Goal: Information Seeking & Learning: Learn about a topic

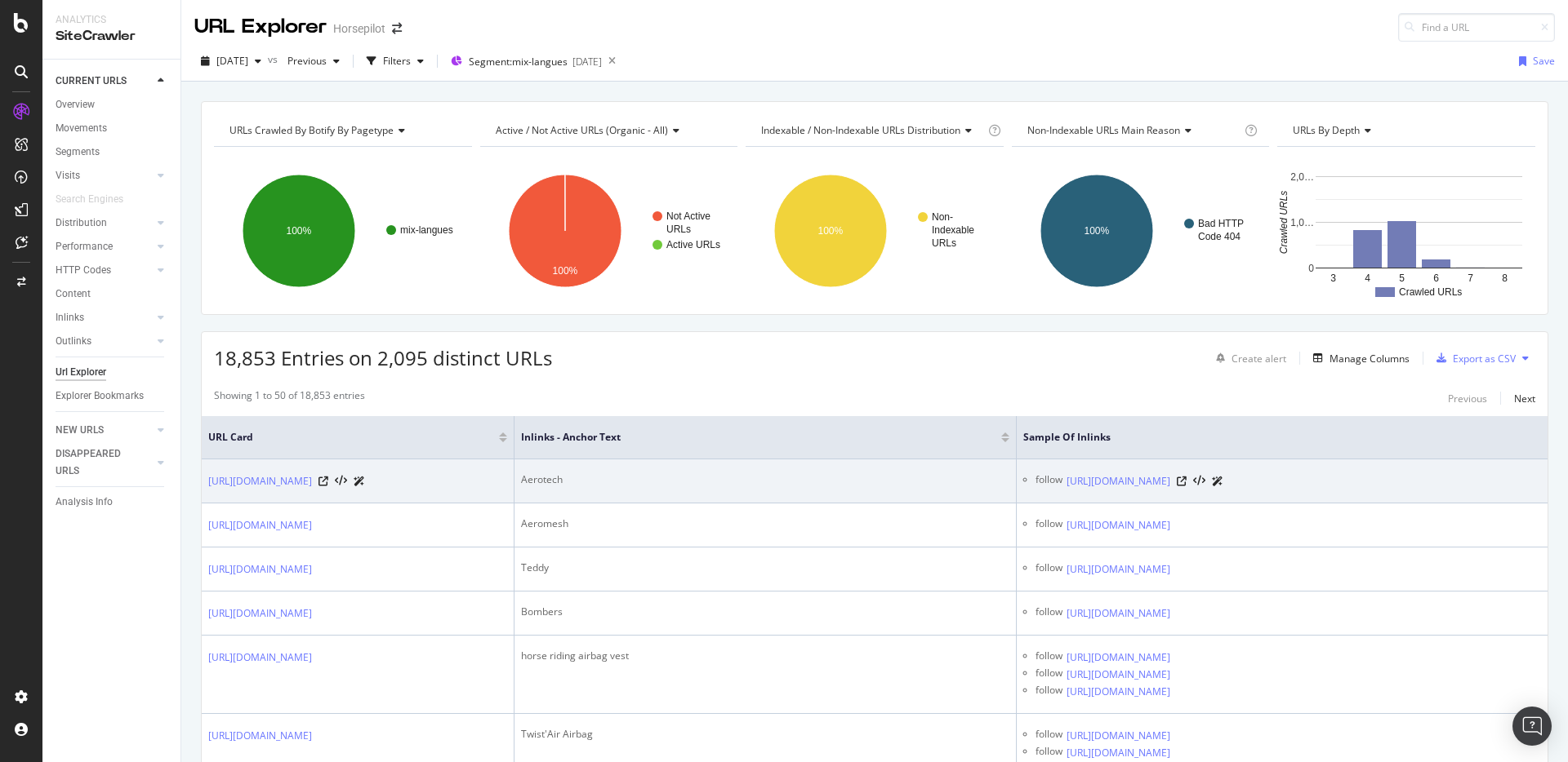
drag, startPoint x: 223, startPoint y: 483, endPoint x: 586, endPoint y: 479, distance: 363.0
click at [514, 479] on td "[URL][DOMAIN_NAME]" at bounding box center [358, 481] width 313 height 44
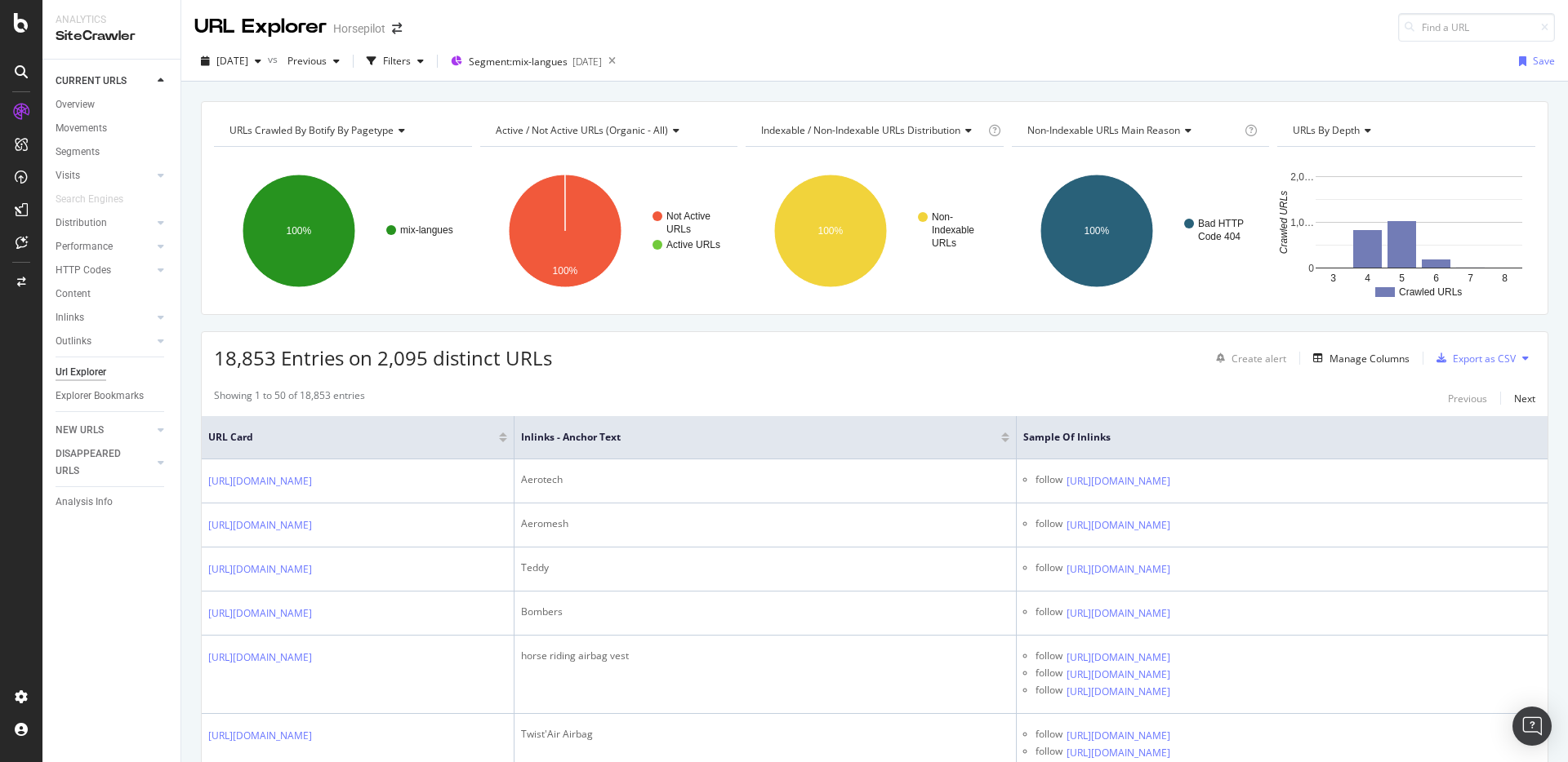
copy link "[URL][DOMAIN_NAME]"
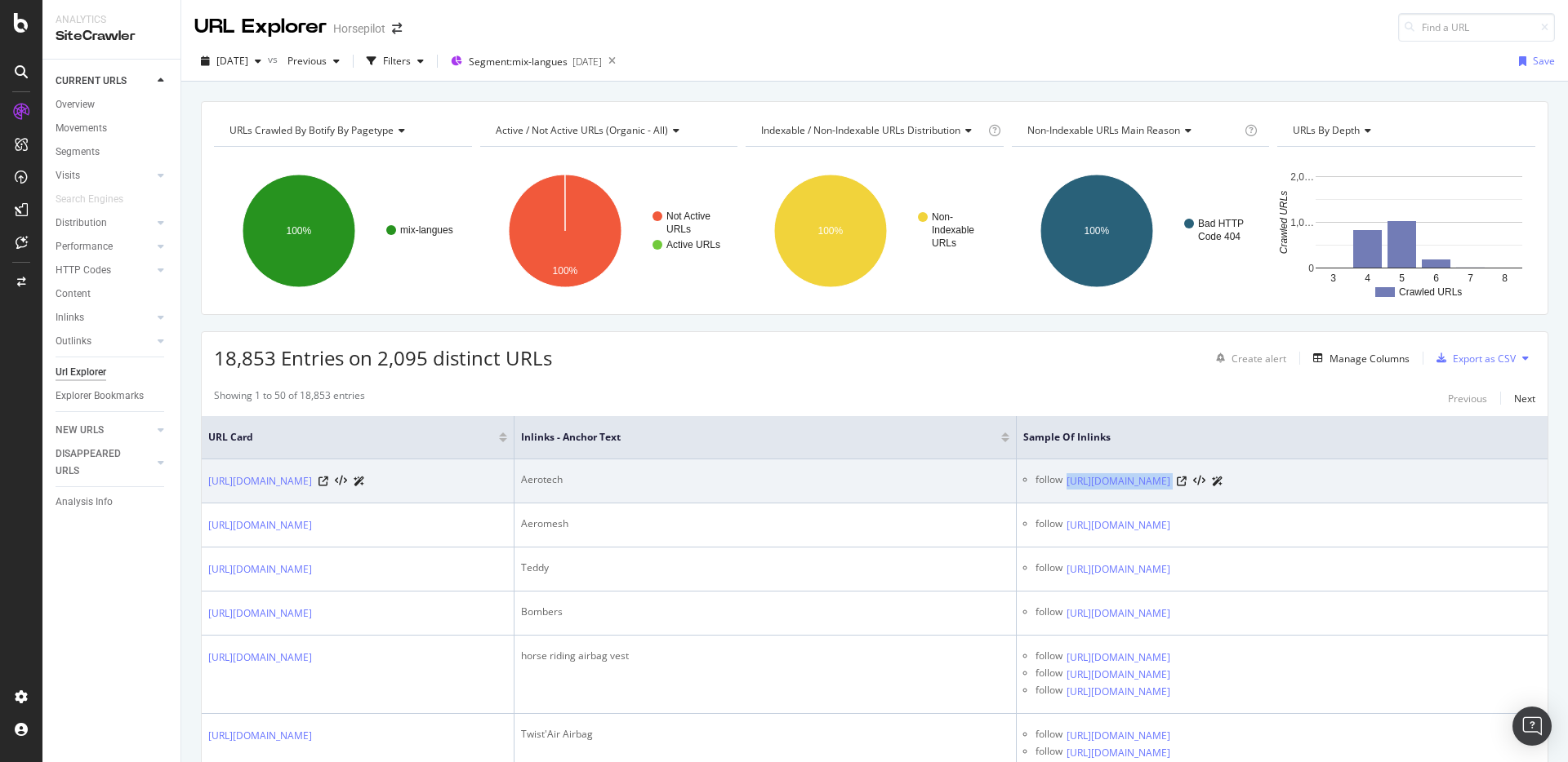
drag, startPoint x: 1030, startPoint y: 478, endPoint x: 1375, endPoint y: 478, distance: 345.0
click at [1375, 478] on div "follow [URL][DOMAIN_NAME]" at bounding box center [1288, 481] width 505 height 17
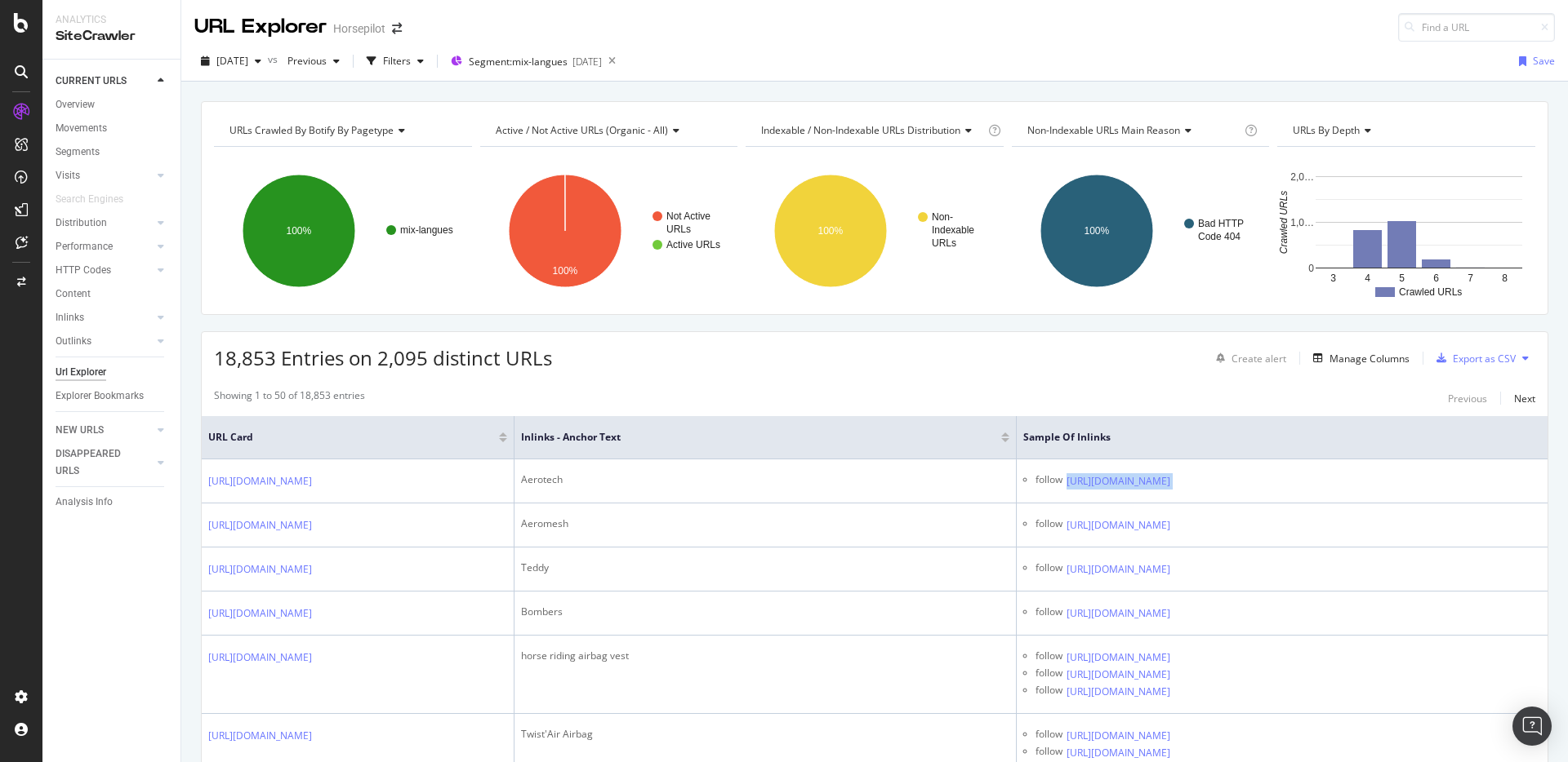
copy tbody "[URL][DOMAIN_NAME]"
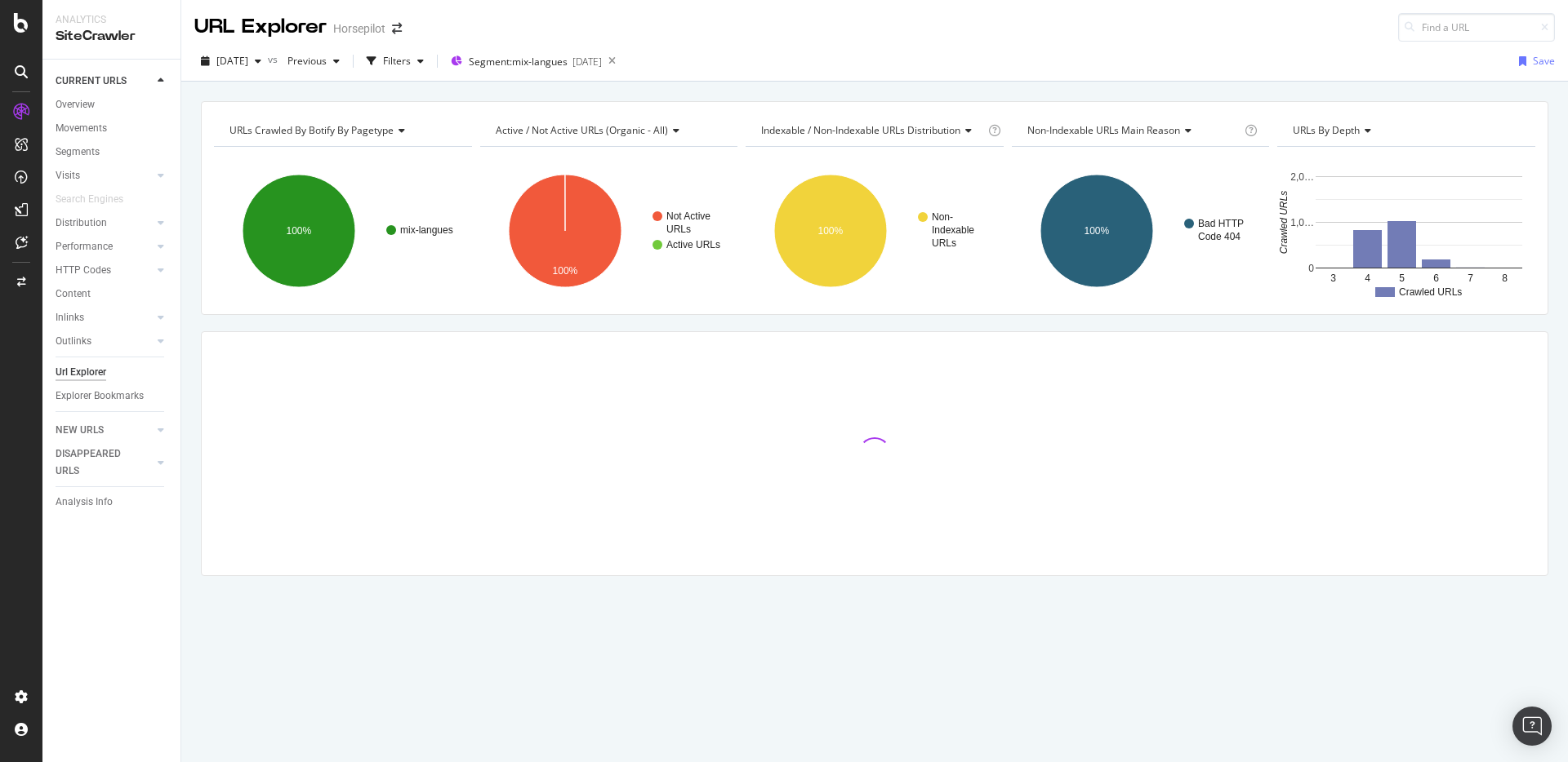
click at [106, 103] on link "Overview" at bounding box center [112, 105] width 114 height 17
click at [92, 101] on div "Overview" at bounding box center [74, 105] width 39 height 17
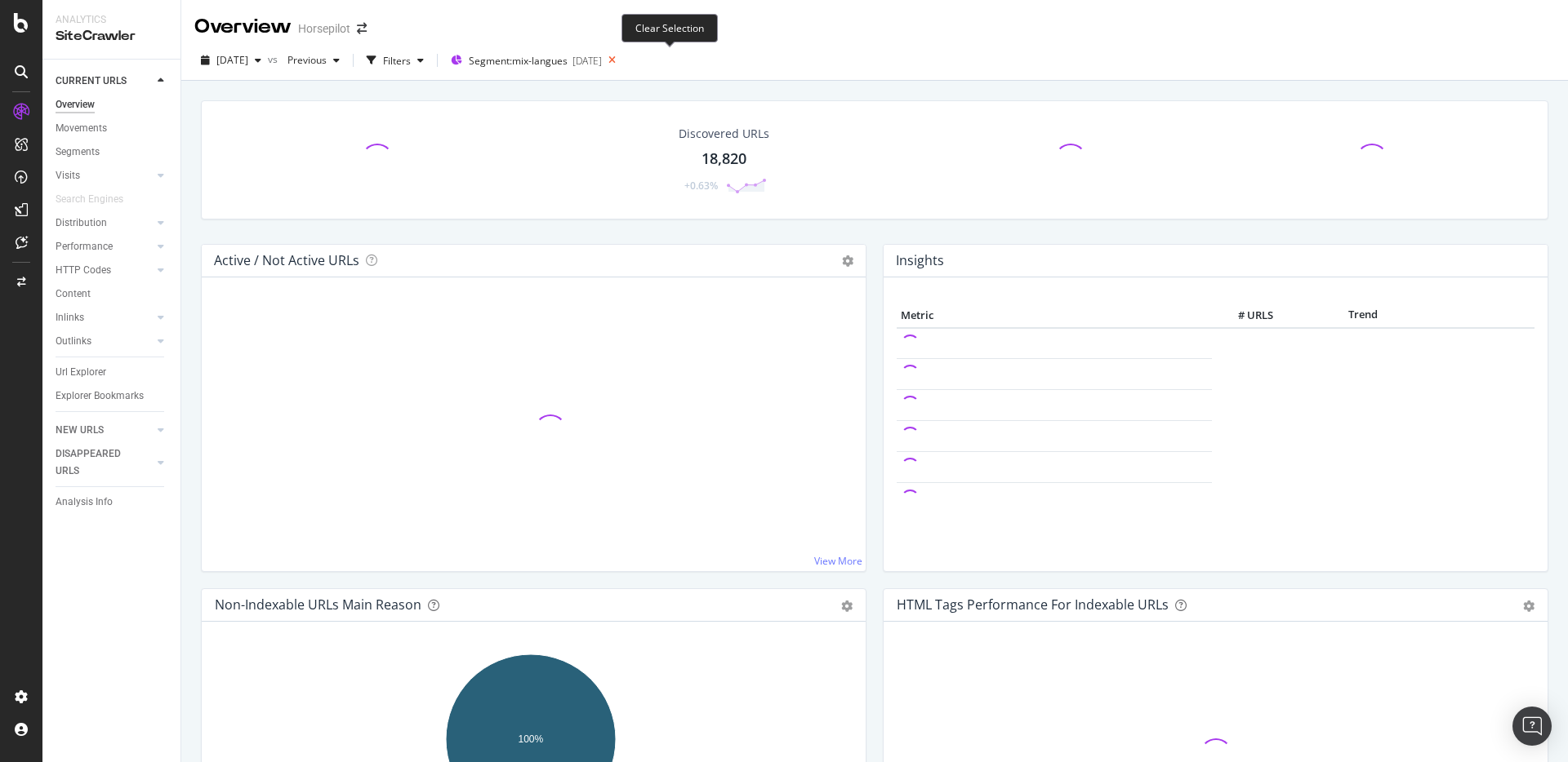
click at [622, 61] on icon at bounding box center [612, 60] width 21 height 23
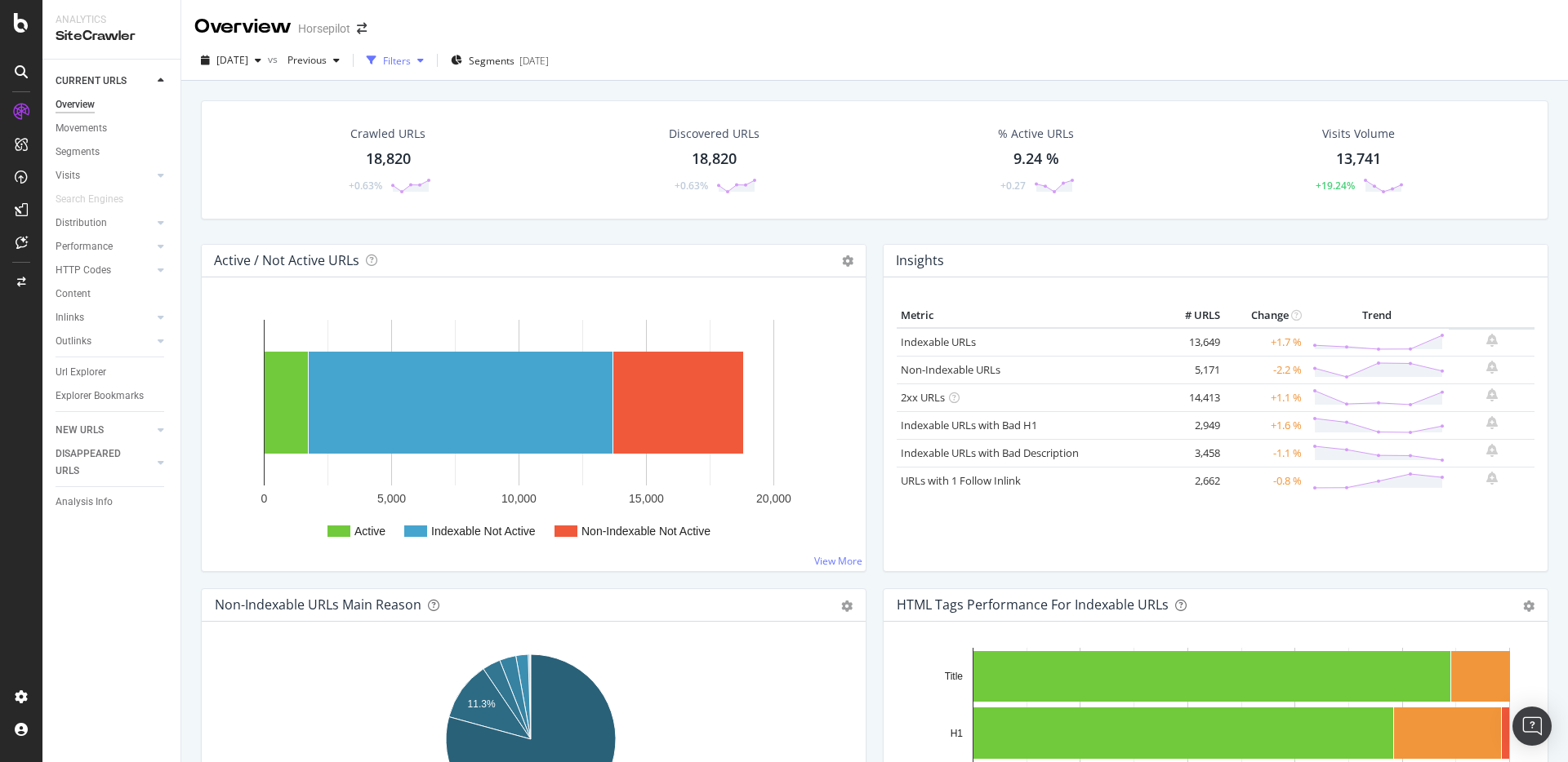
click at [426, 70] on div "Filters" at bounding box center [394, 60] width 70 height 24
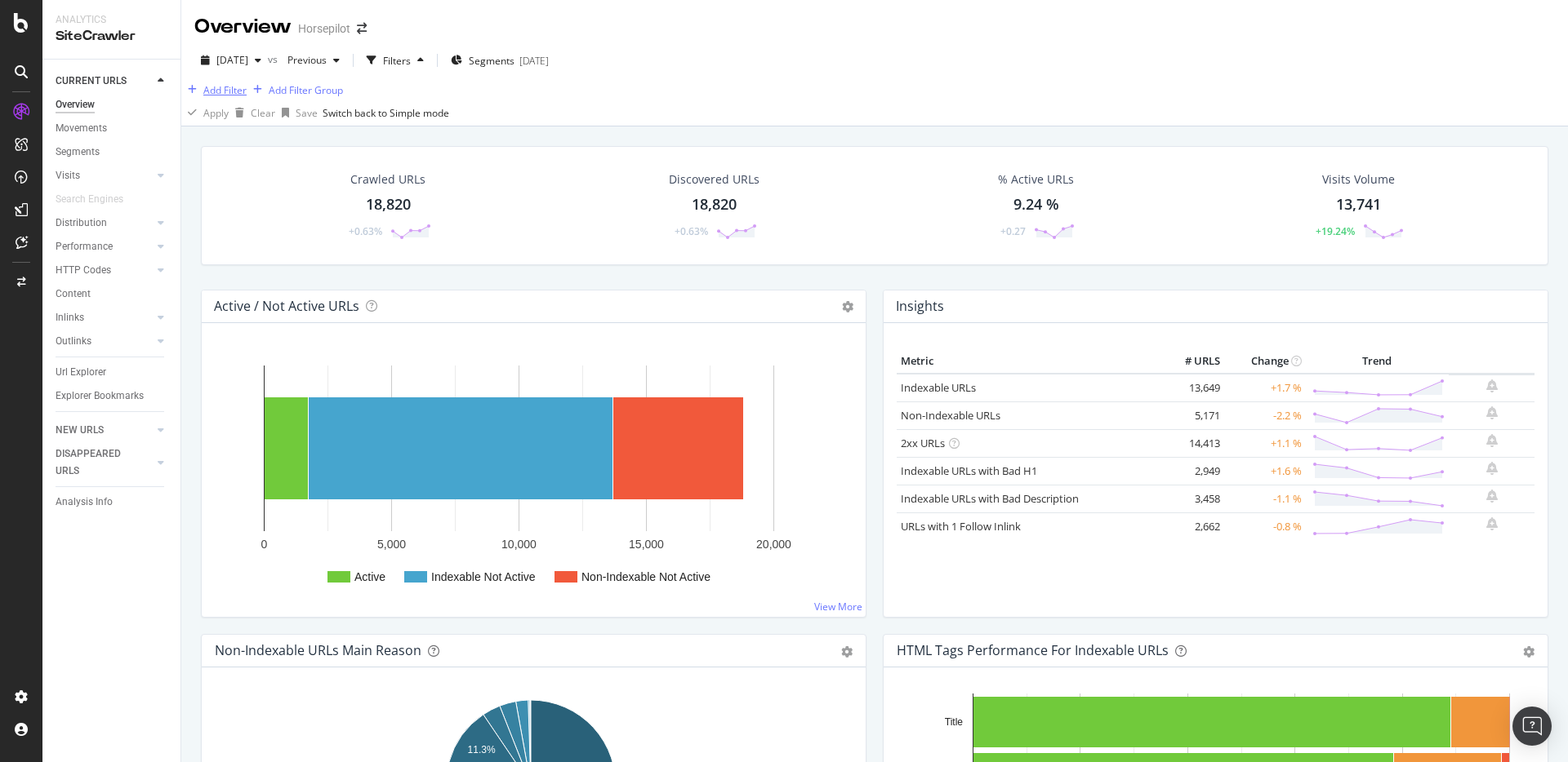
click at [221, 97] on div "Add Filter" at bounding box center [225, 91] width 43 height 14
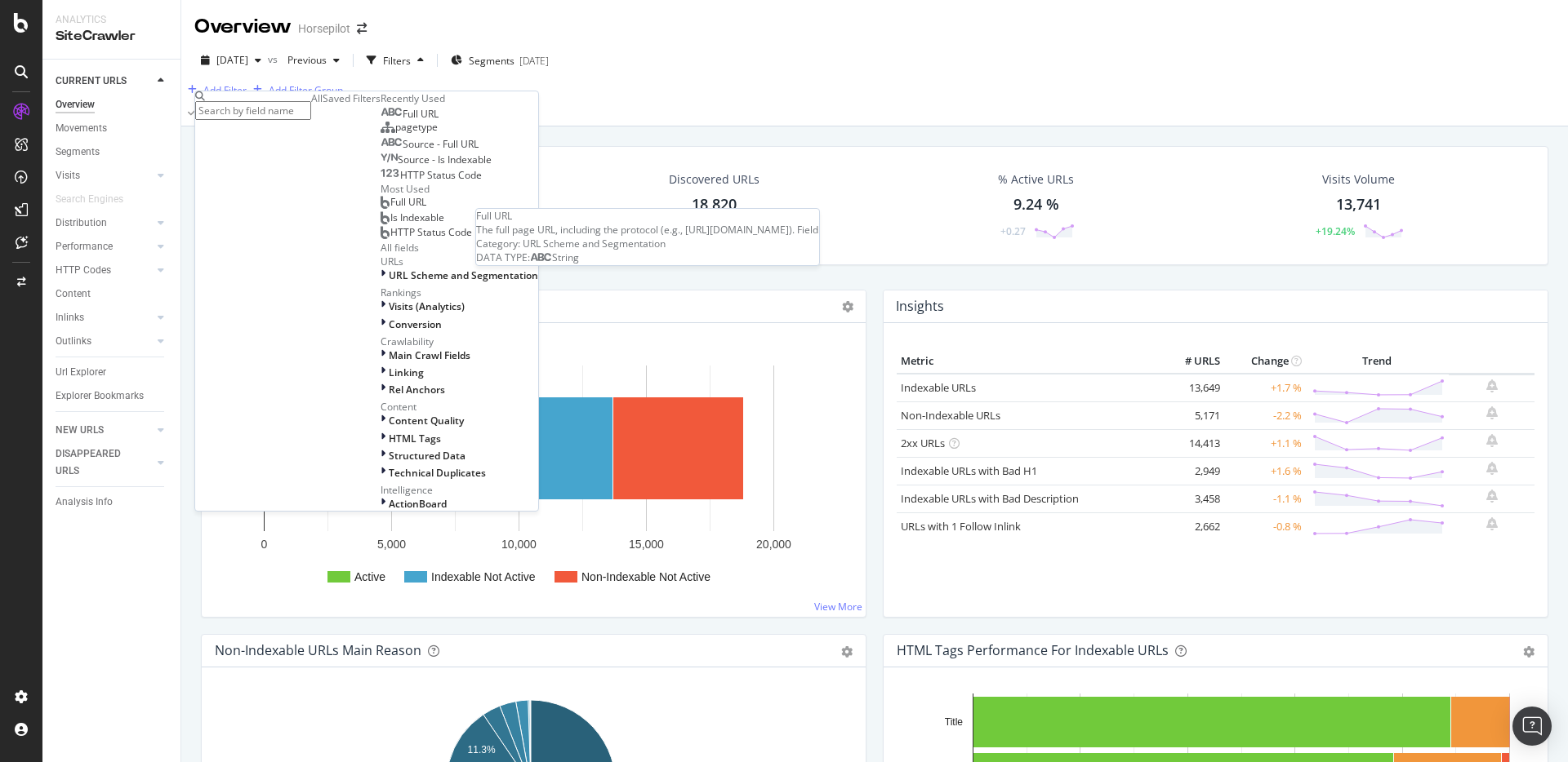
click at [403, 121] on span "Full URL" at bounding box center [421, 114] width 36 height 14
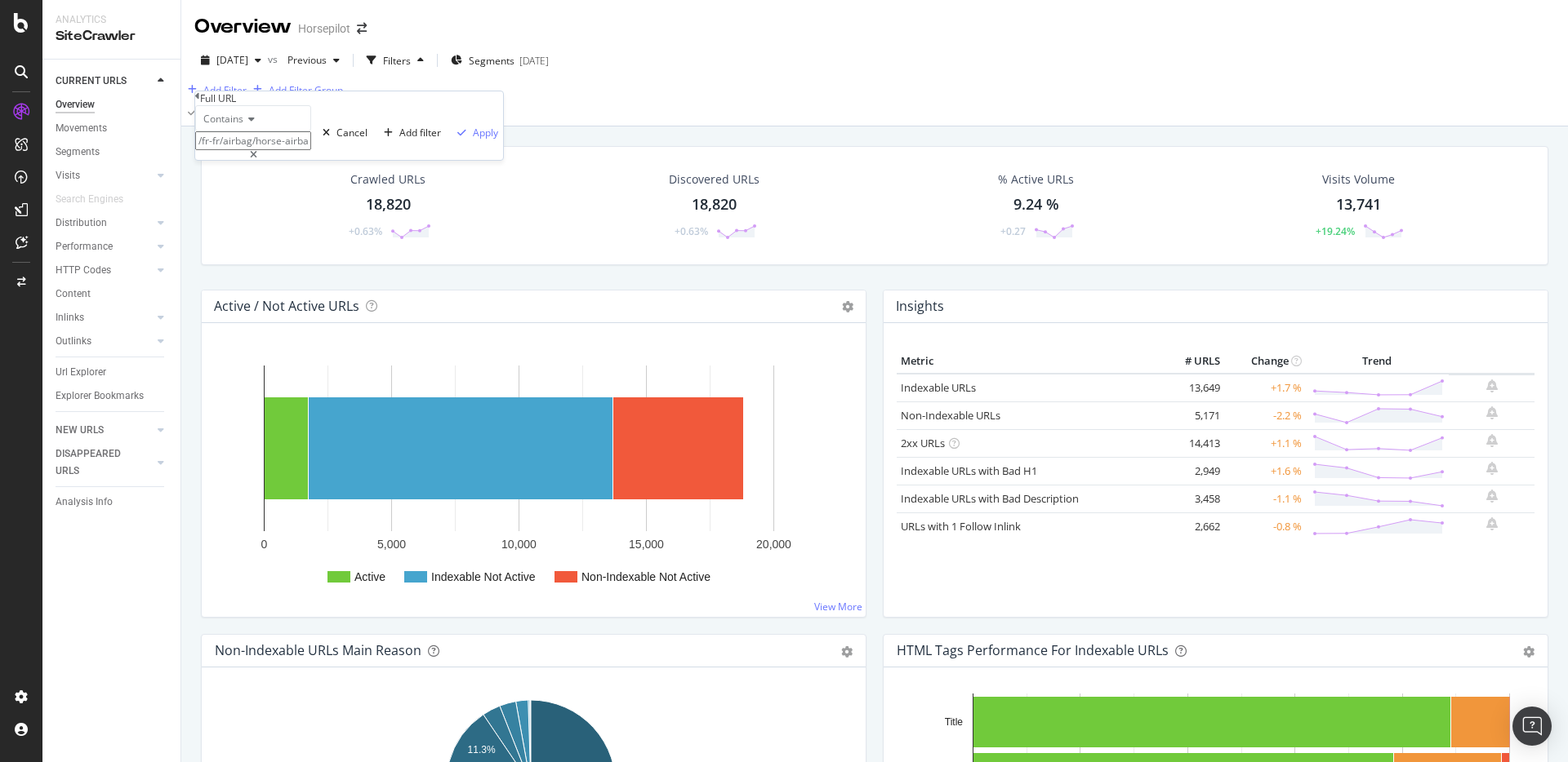
click at [311, 150] on input "/fr-fr/airbag/horse-airbag-vest" at bounding box center [253, 141] width 116 height 19
paste input "https://www.horsepilot.com/fr-fr/categories/selection/pantalons-equitation"
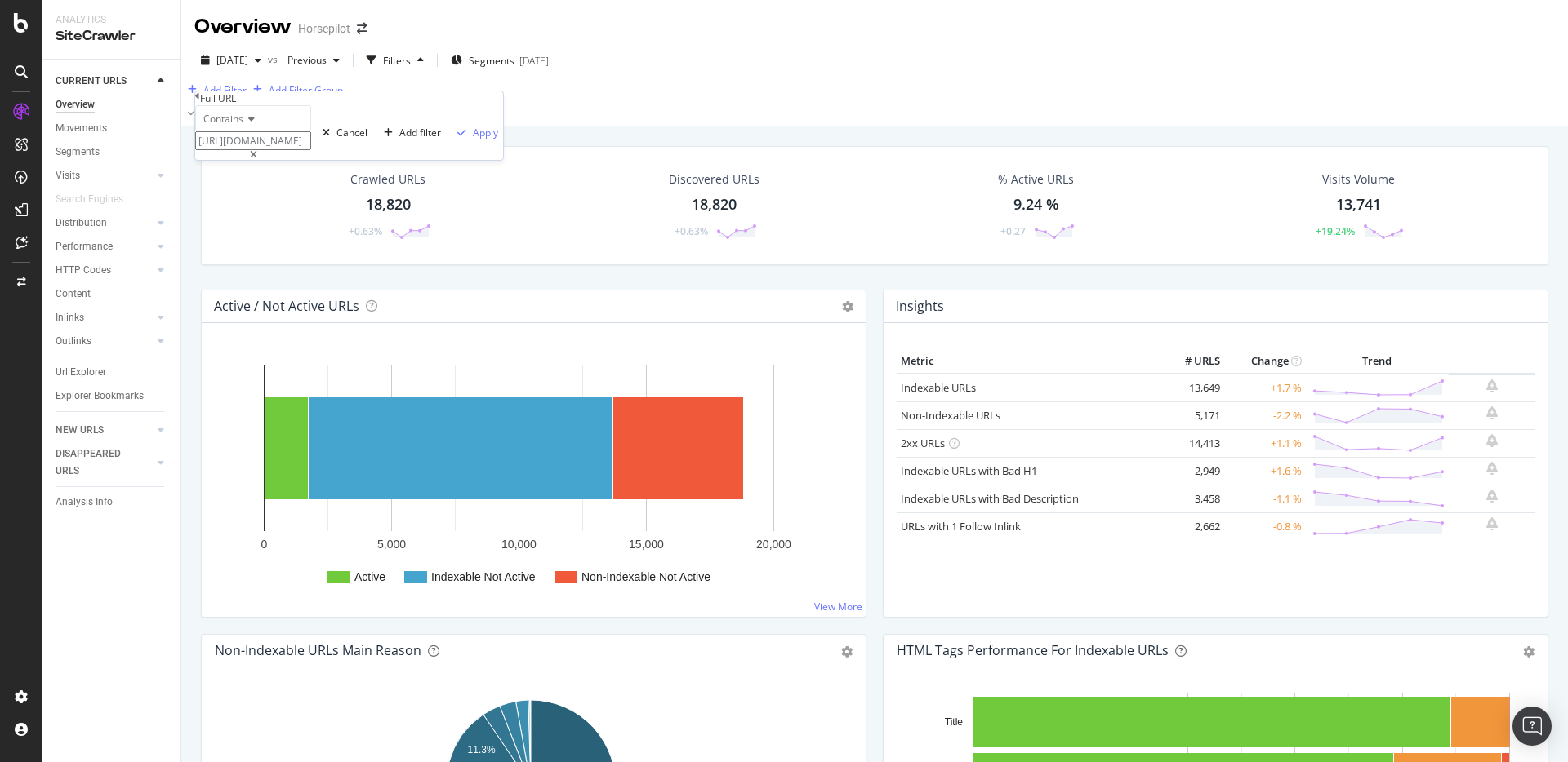
type input "https://www.horsepilot.com/fr-fr/categories/selection/pantalons-equitation"
click at [229, 131] on div "Contains" at bounding box center [253, 118] width 116 height 26
click at [297, 148] on div "Equal to" at bounding box center [253, 140] width 115 height 17
click at [473, 140] on div "Apply" at bounding box center [485, 133] width 25 height 14
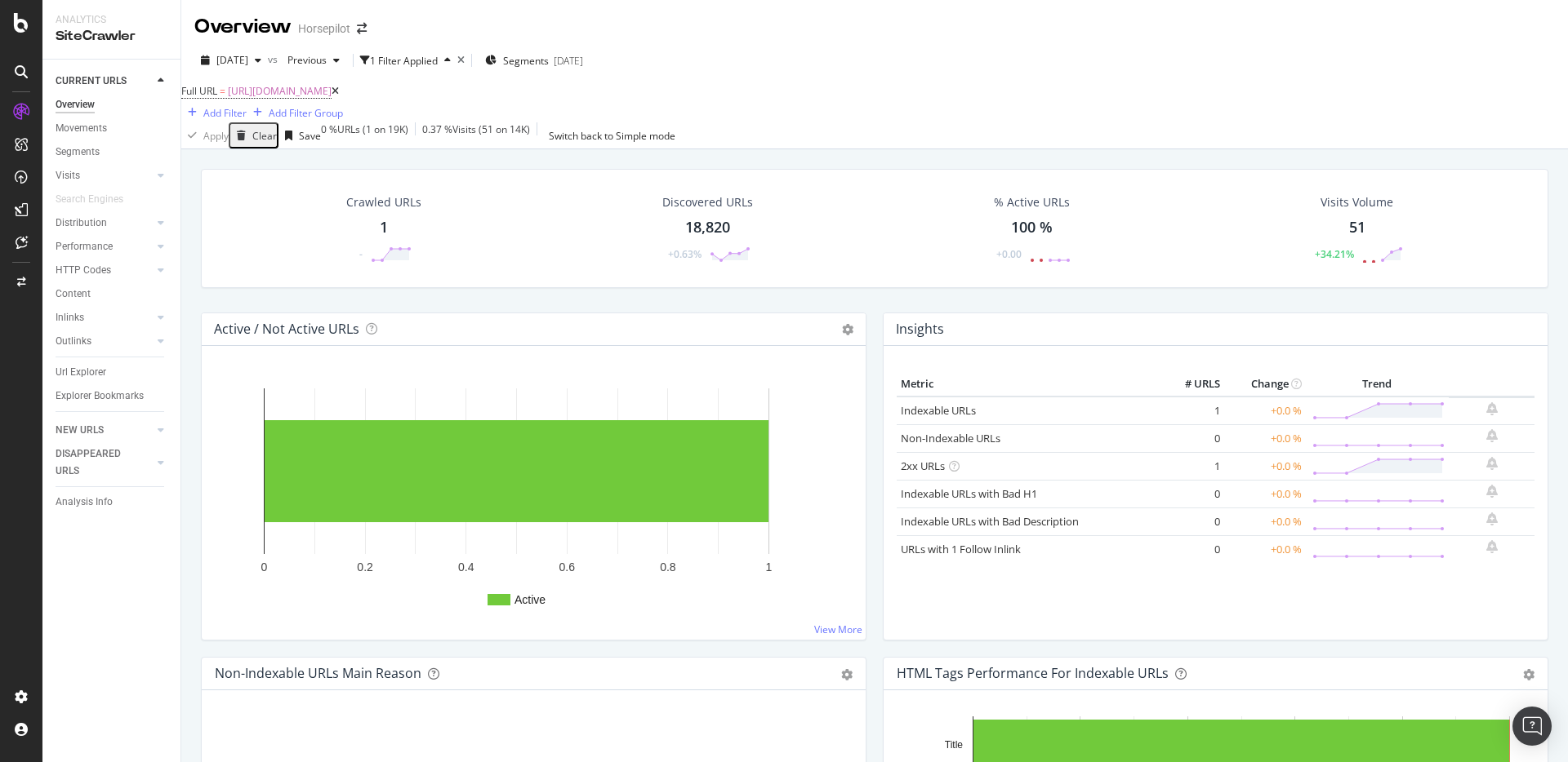
click at [390, 221] on div "Crawled URLs 1 -" at bounding box center [383, 228] width 108 height 84
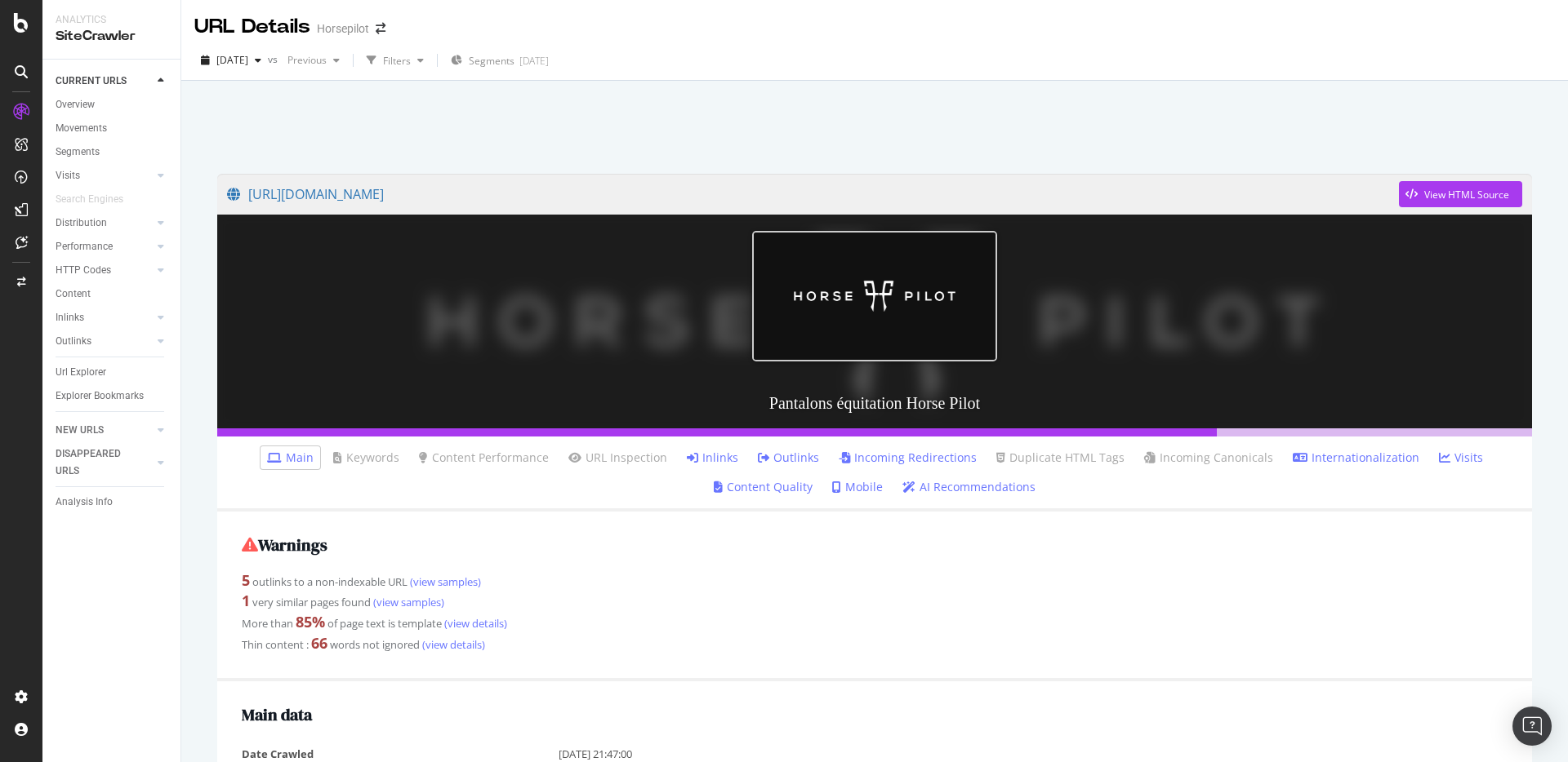
click at [721, 460] on link "Inlinks" at bounding box center [712, 458] width 52 height 16
